Goal: Task Accomplishment & Management: Complete application form

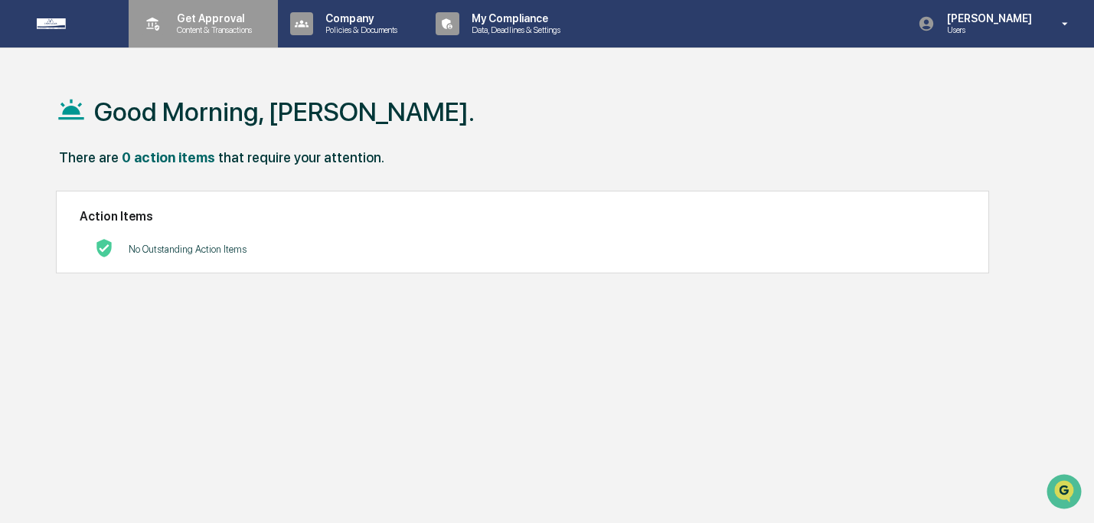
click at [219, 39] on div "Get Approval Content & Transactions" at bounding box center [202, 23] width 134 height 47
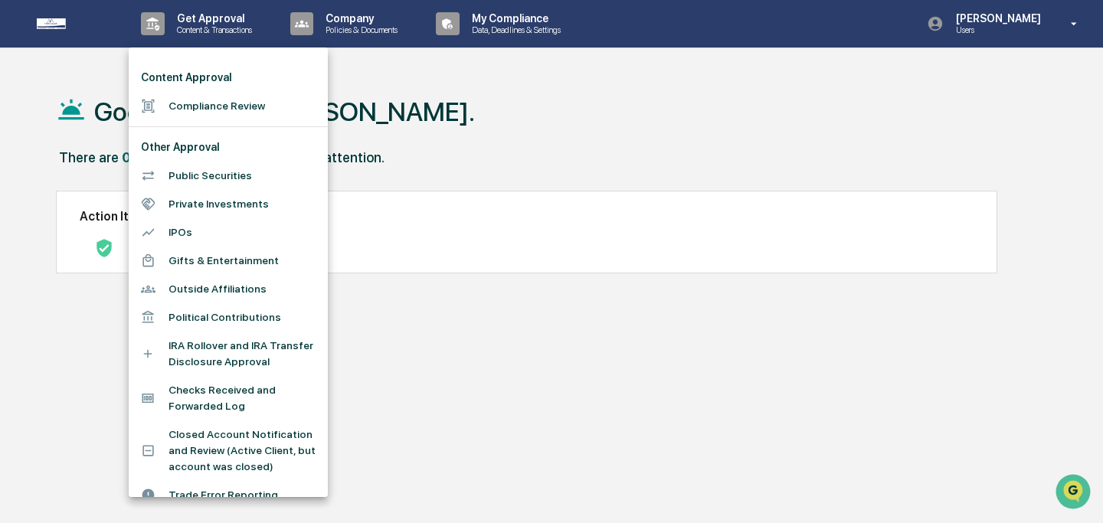
click at [221, 98] on li "Compliance Review" at bounding box center [228, 106] width 199 height 28
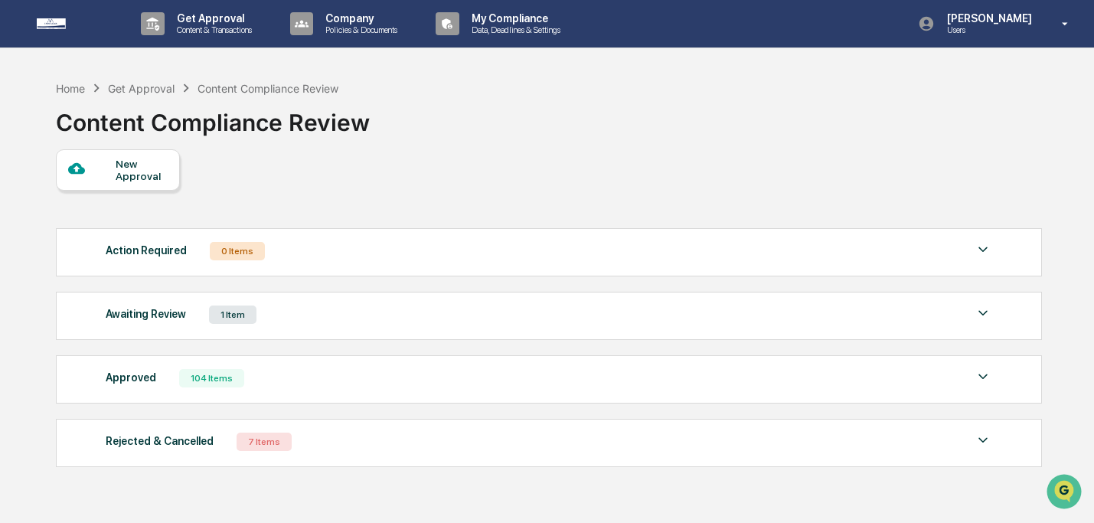
click at [139, 169] on div "New Approval" at bounding box center [141, 170] width 51 height 25
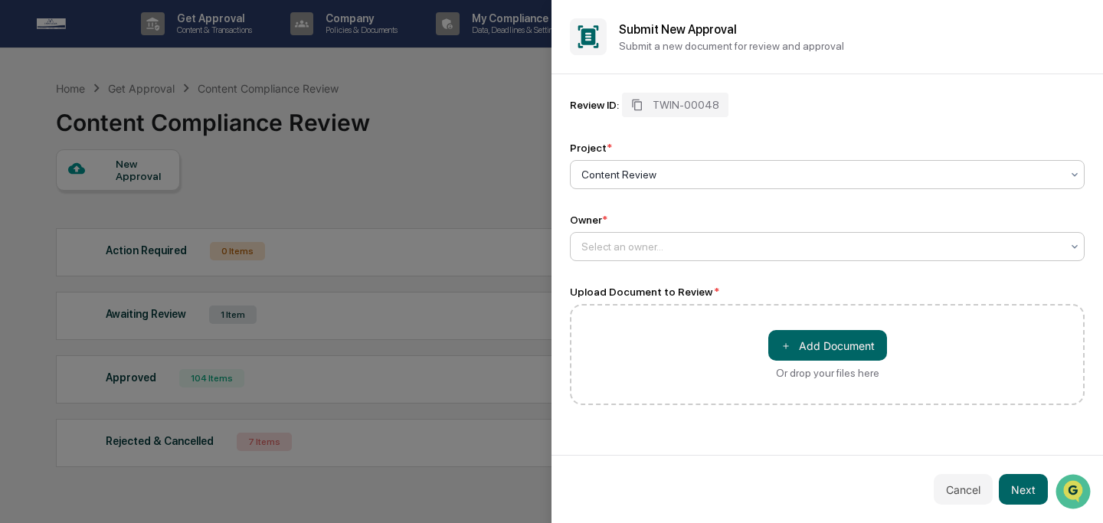
click at [637, 254] on div at bounding box center [820, 246] width 479 height 15
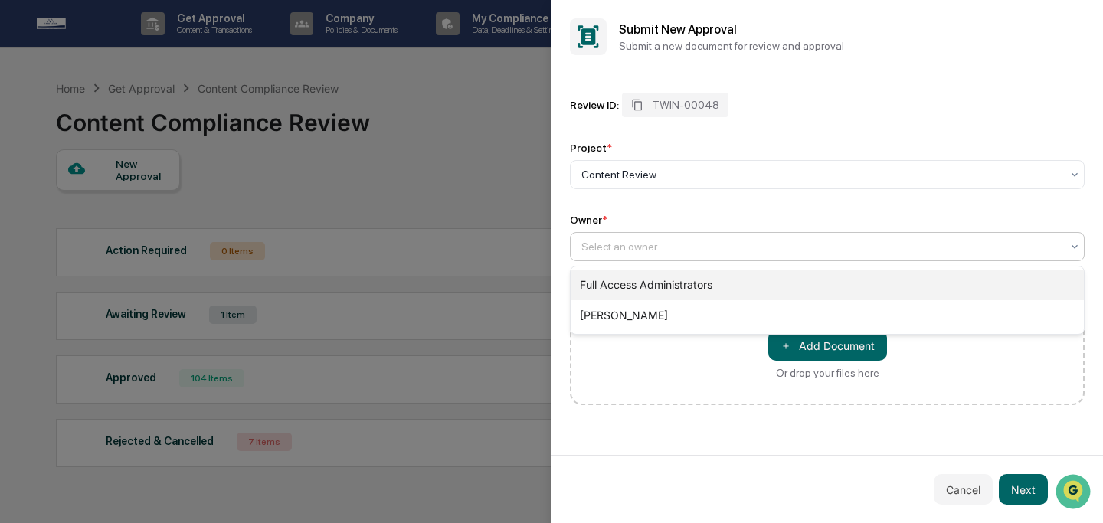
click at [645, 284] on div "Full Access Administrators" at bounding box center [827, 285] width 513 height 31
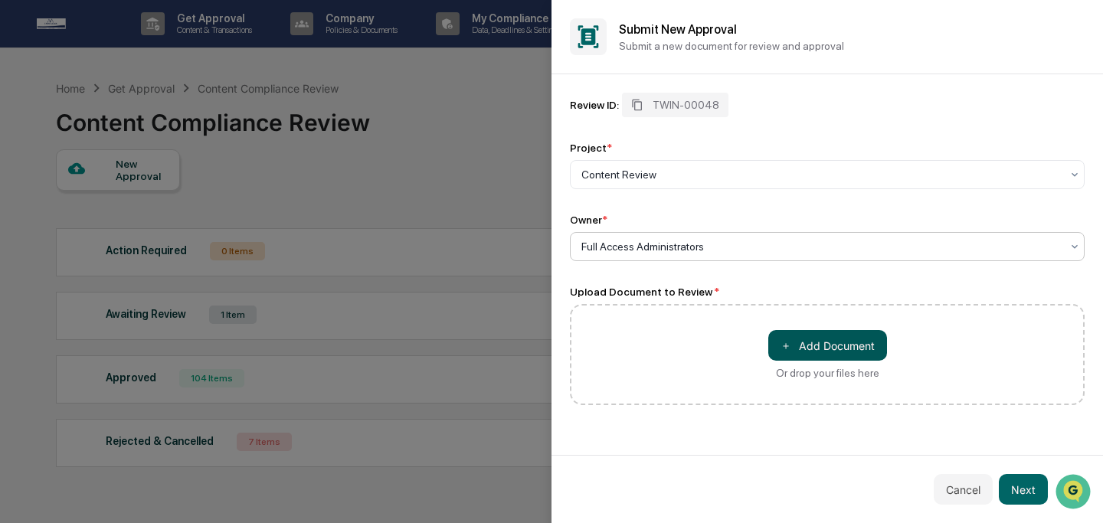
click at [826, 355] on button "＋ Add Document" at bounding box center [827, 345] width 119 height 31
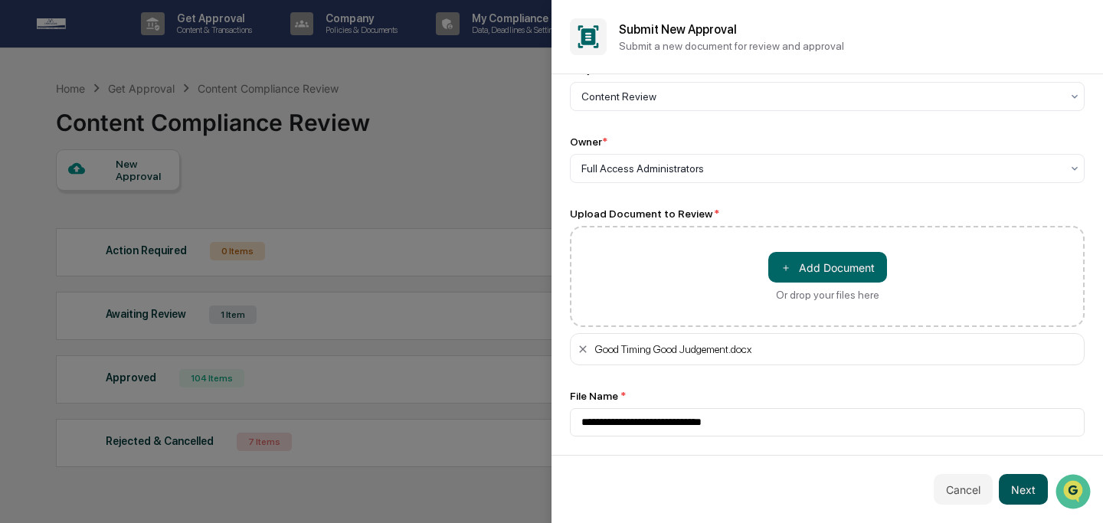
click at [1022, 496] on button "Next" at bounding box center [1023, 489] width 49 height 31
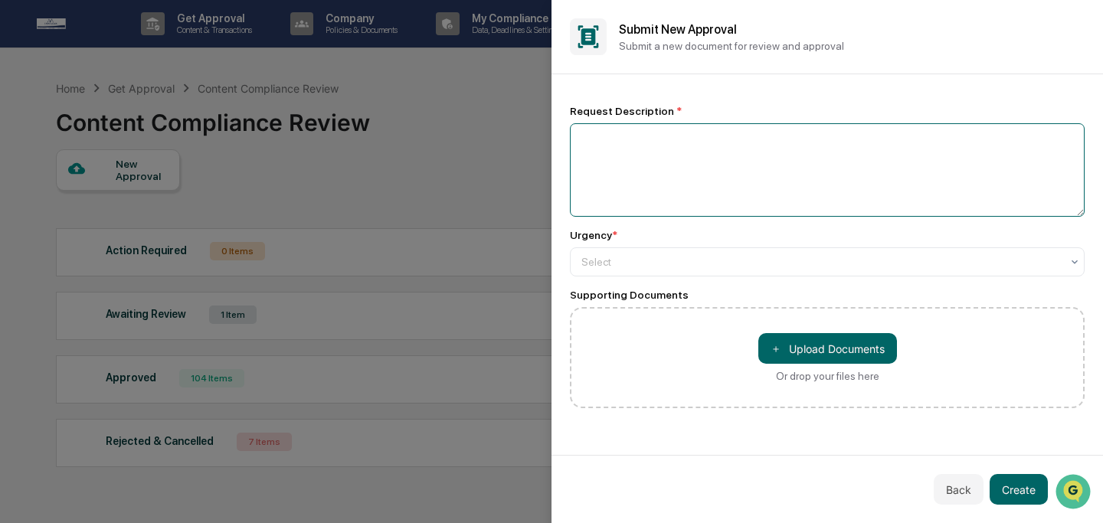
click at [784, 197] on textarea at bounding box center [827, 169] width 515 height 93
type textarea "**********"
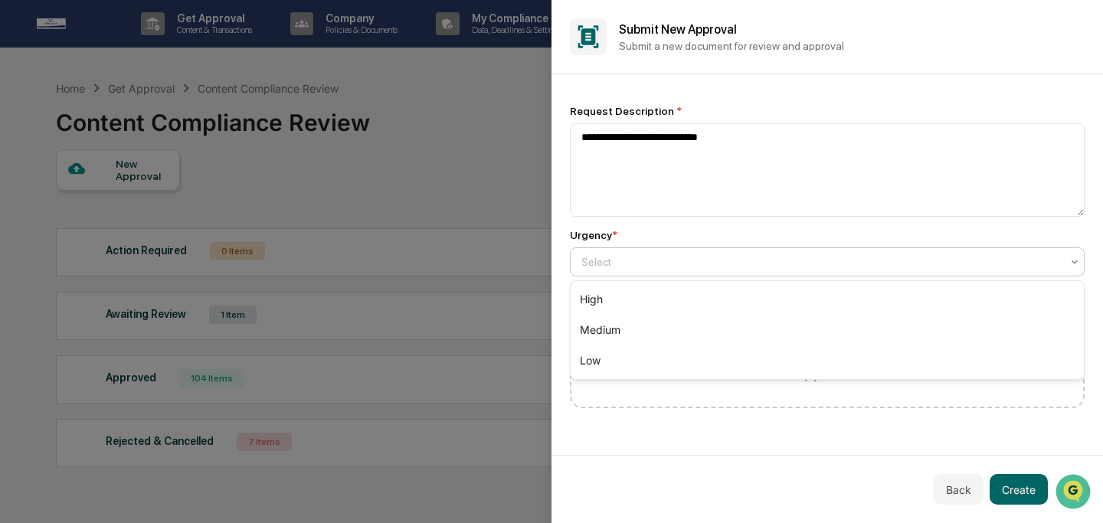
click at [742, 260] on div at bounding box center [820, 261] width 479 height 15
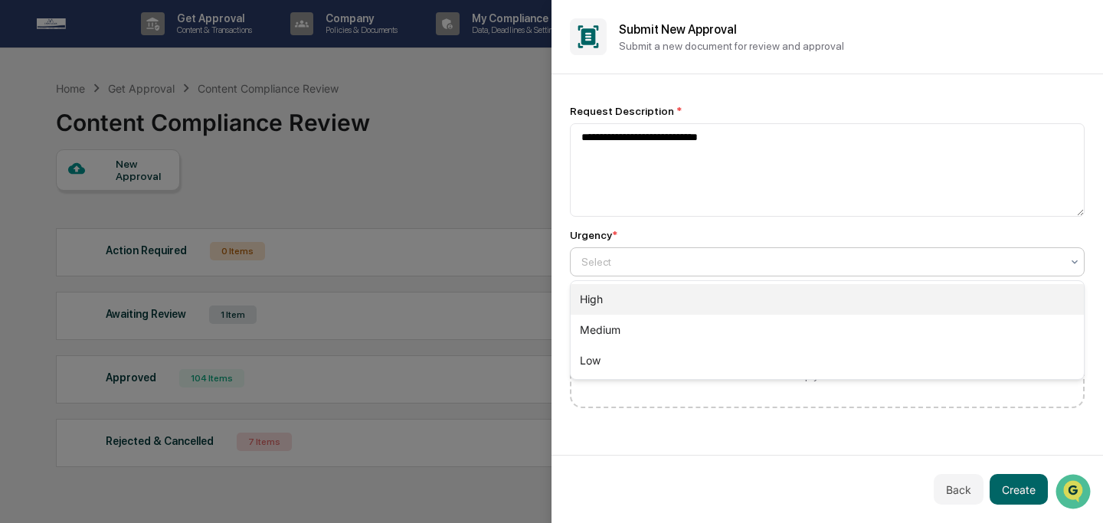
click at [752, 307] on div "High" at bounding box center [827, 299] width 513 height 31
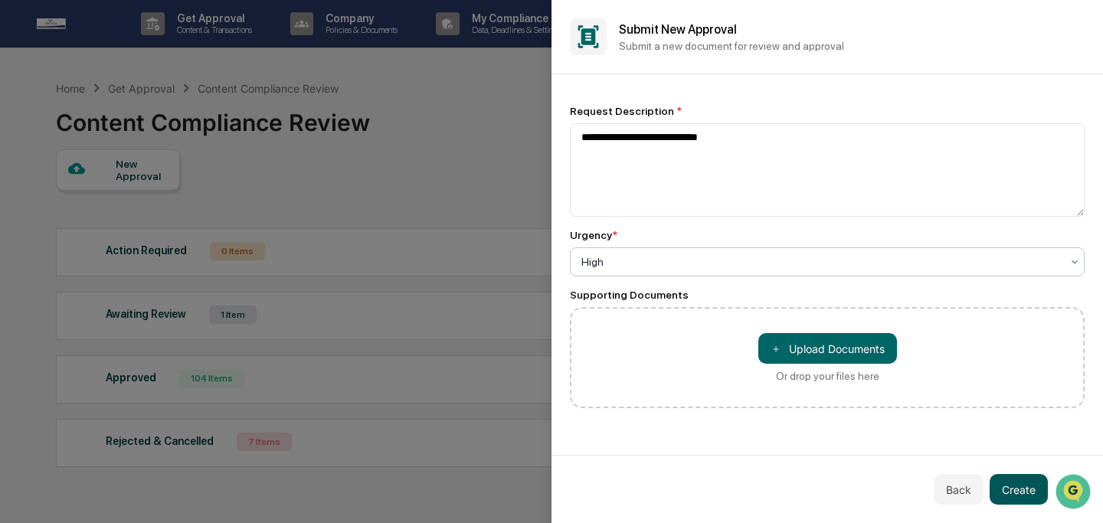
click at [1016, 489] on button "Create" at bounding box center [1018, 489] width 58 height 31
